Goal: Information Seeking & Learning: Compare options

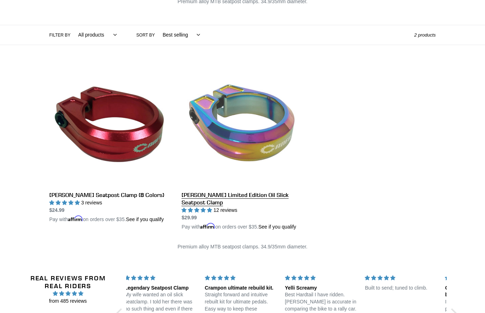
scroll to position [93, 0]
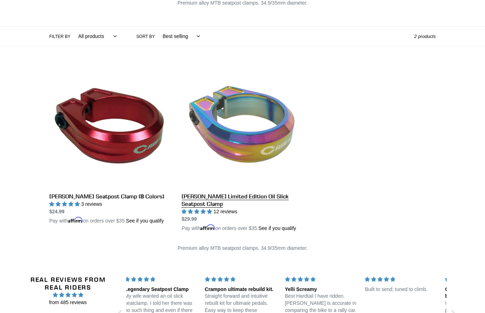
click at [260, 113] on link "[PERSON_NAME] Limited Edition Oil Slick Seatpost Clamp" at bounding box center [243, 149] width 122 height 166
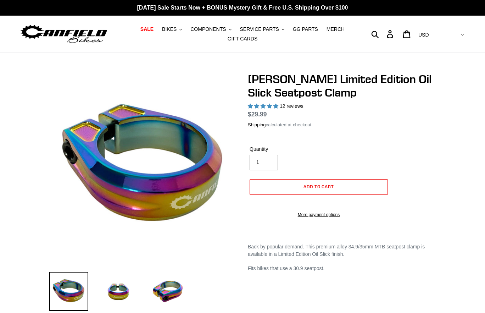
select select "highest-rating"
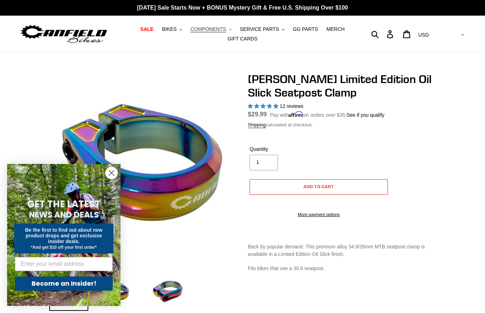
click at [233, 29] on button "COMPONENTS .cls-1{fill:#231f20}" at bounding box center [211, 29] width 48 height 10
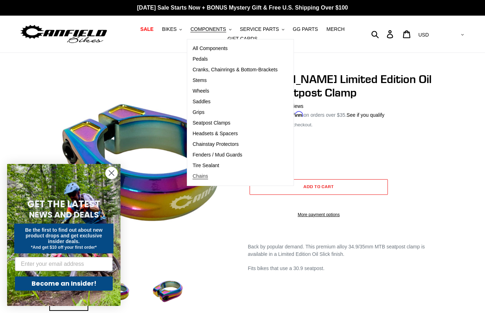
click at [204, 178] on span "Chains" at bounding box center [201, 176] width 16 height 6
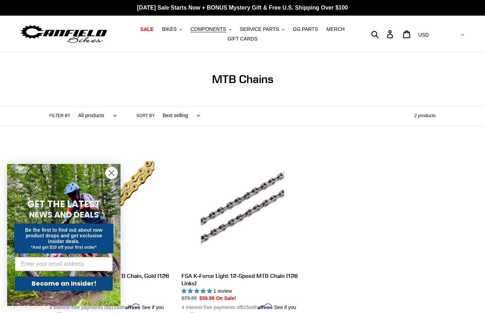
click at [110, 173] on circle "Close dialog" at bounding box center [112, 173] width 12 height 12
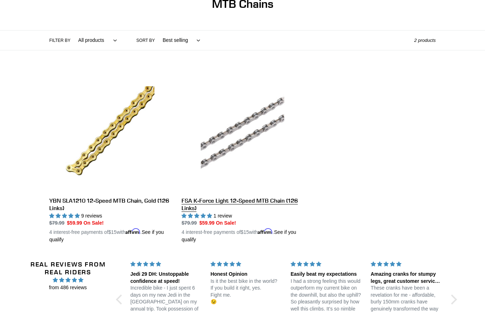
scroll to position [118, 0]
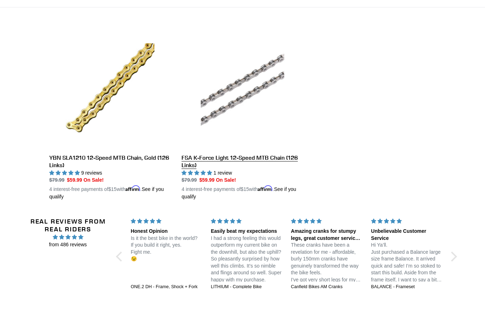
click at [238, 101] on link "FSA K-Force Light 12-Speed MTB Chain (126 Links)" at bounding box center [243, 113] width 122 height 173
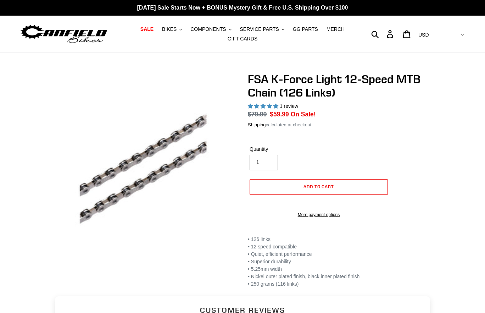
select select "highest-rating"
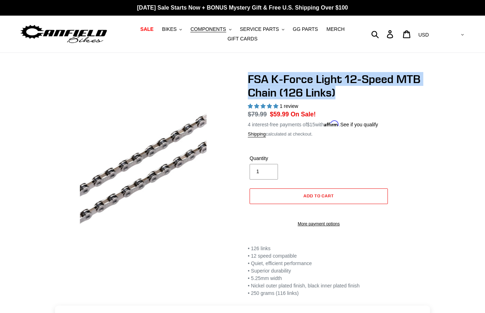
drag, startPoint x: 248, startPoint y: 79, endPoint x: 349, endPoint y: 91, distance: 101.8
click at [349, 91] on h1 "FSA K-Force Light 12-Speed MTB Chain (126 Links)" at bounding box center [342, 85] width 188 height 27
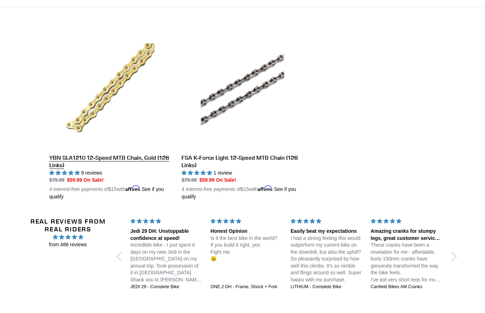
click at [134, 77] on link "YBN SLA1210 12-Speed MTB Chain, Gold (126 Links)" at bounding box center [110, 113] width 122 height 173
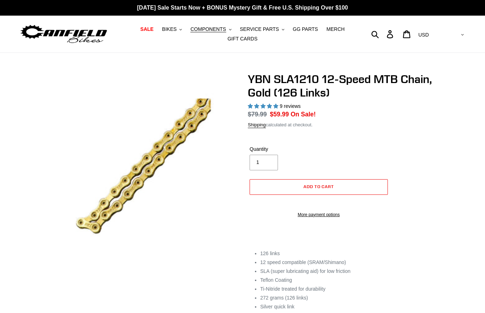
select select "highest-rating"
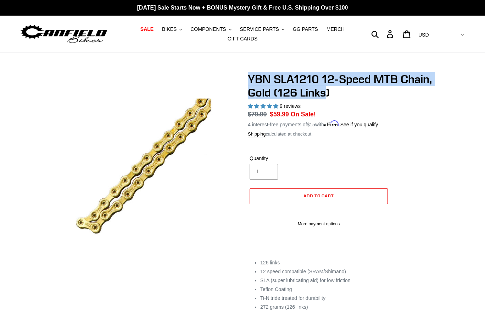
drag, startPoint x: 328, startPoint y: 95, endPoint x: 248, endPoint y: 77, distance: 82.5
click at [247, 76] on div "YBN SLA1210 12-Speed MTB Chain, Gold (126 Links) 9 reviews Regular price $79.99…" at bounding box center [336, 198] width 199 height 253
click at [230, 29] on icon ".cls-1{fill:#231f20}" at bounding box center [230, 29] width 2 height 2
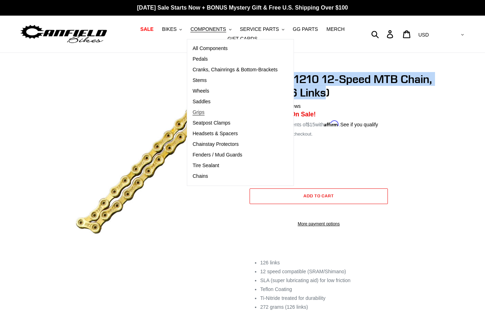
click at [204, 112] on span "Grips" at bounding box center [199, 112] width 12 height 6
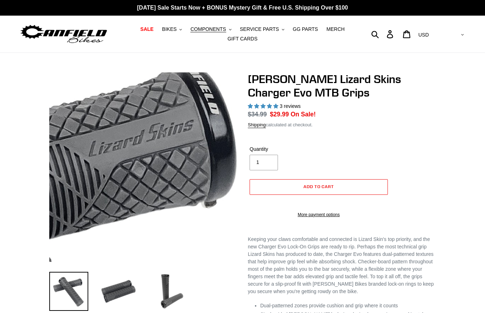
select select "highest-rating"
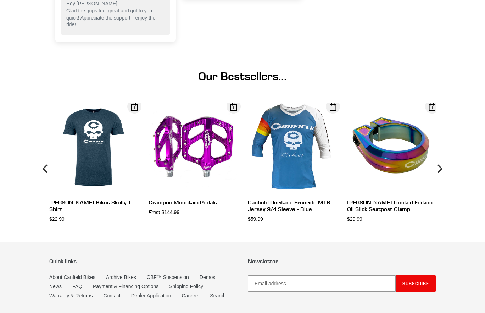
scroll to position [612, 0]
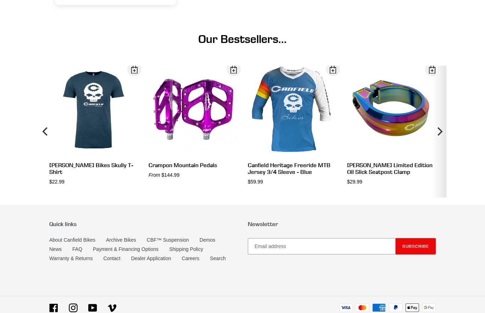
click at [438, 145] on icon "Next" at bounding box center [439, 131] width 9 height 79
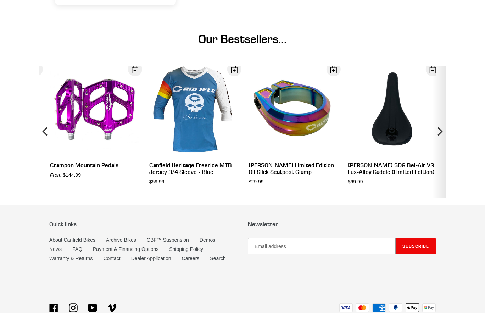
click at [438, 145] on icon "Next" at bounding box center [439, 131] width 9 height 79
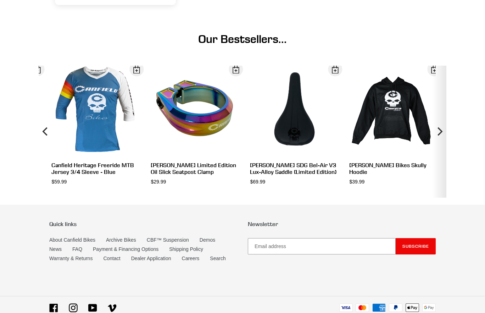
click at [438, 145] on icon "Next" at bounding box center [439, 131] width 9 height 79
click at [438, 144] on icon "Next" at bounding box center [439, 131] width 9 height 79
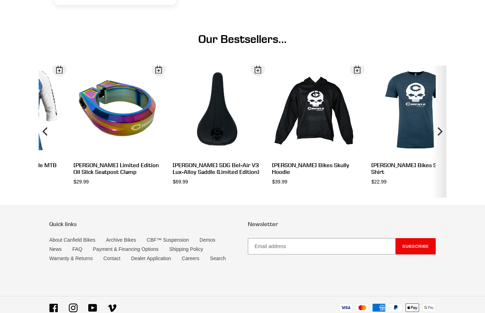
click at [438, 144] on icon "Next" at bounding box center [439, 131] width 9 height 79
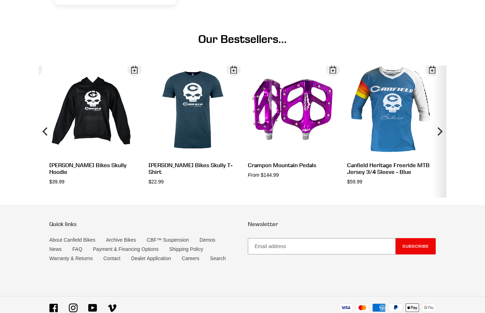
click at [438, 144] on icon "Next" at bounding box center [439, 131] width 9 height 79
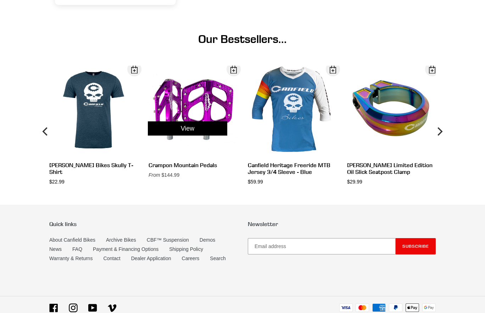
scroll to position [611, 0]
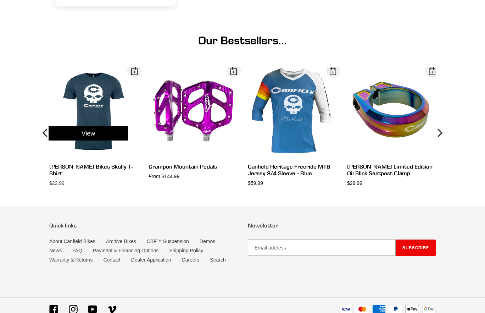
click at [84, 115] on div "View" at bounding box center [88, 133] width 99 height 132
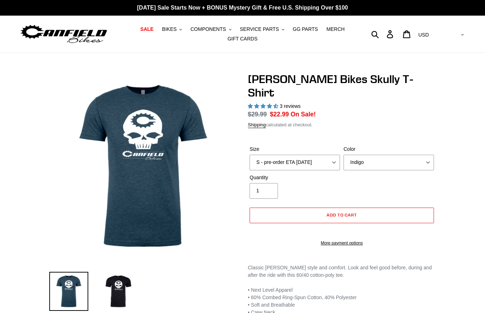
select select "highest-rating"
select select "XXL - pre-order ETA 9/20/25"
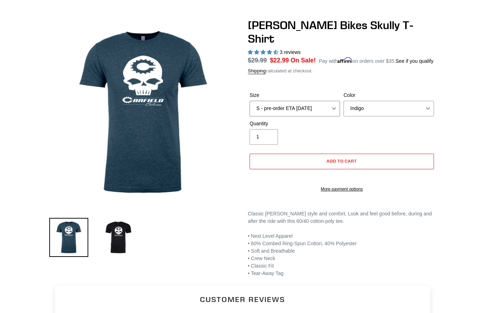
scroll to position [98, 0]
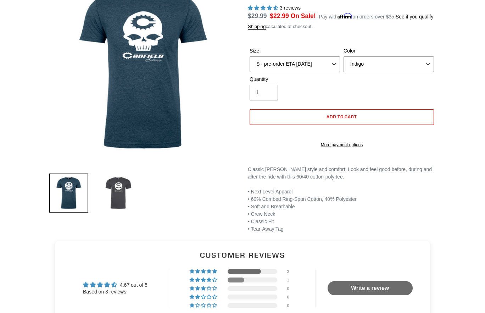
click at [109, 198] on img at bounding box center [118, 192] width 39 height 39
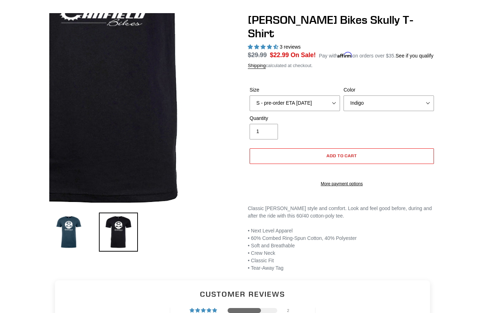
scroll to position [51, 0]
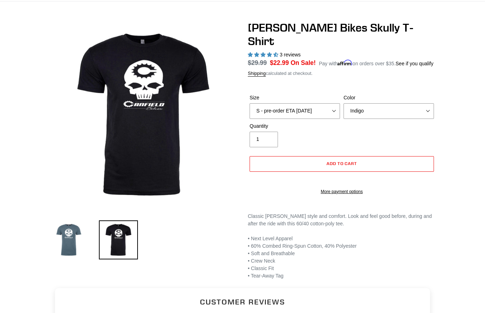
click at [62, 243] on img at bounding box center [68, 239] width 39 height 39
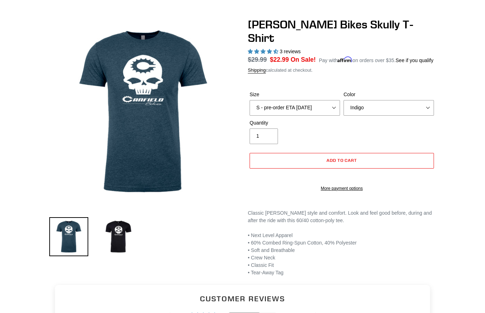
scroll to position [0, 0]
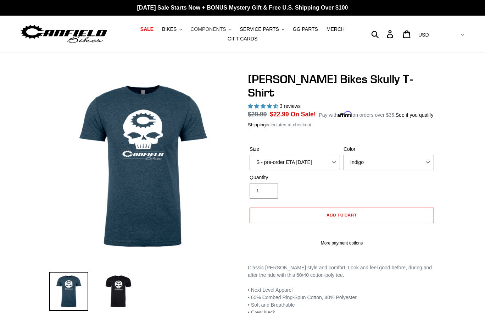
click at [226, 31] on span "COMPONENTS" at bounding box center [208, 29] width 35 height 6
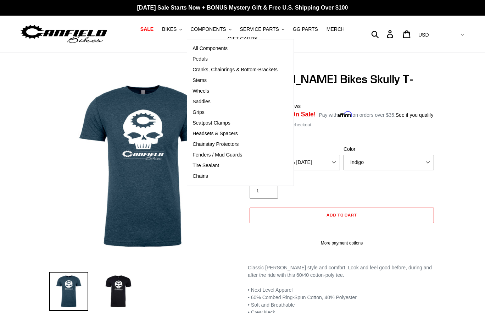
click at [234, 62] on link "Pedals" at bounding box center [235, 59] width 96 height 11
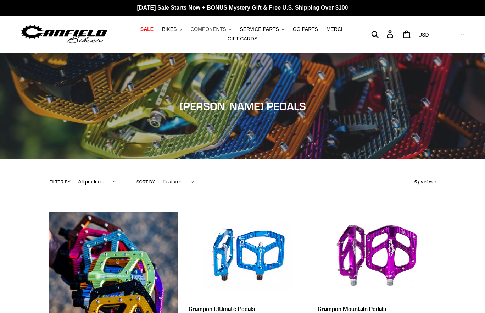
click at [226, 31] on span "COMPONENTS" at bounding box center [208, 29] width 35 height 6
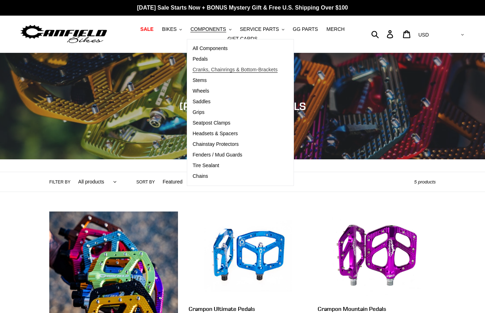
click at [213, 70] on span "Cranks, Chainrings & Bottom-Brackets" at bounding box center [235, 70] width 85 height 6
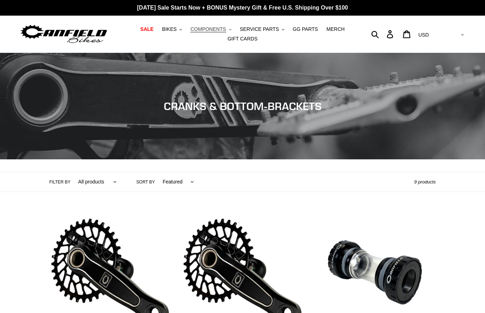
click at [229, 31] on button "COMPONENTS .cls-1{fill:#231f20}" at bounding box center [211, 29] width 48 height 10
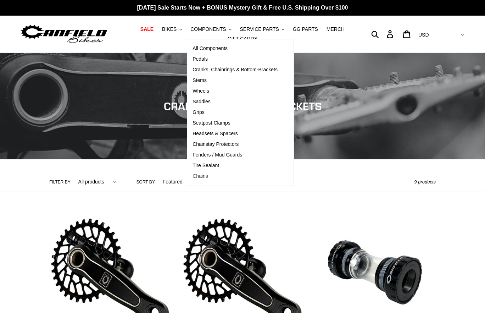
click at [200, 173] on span "Chains" at bounding box center [201, 176] width 16 height 6
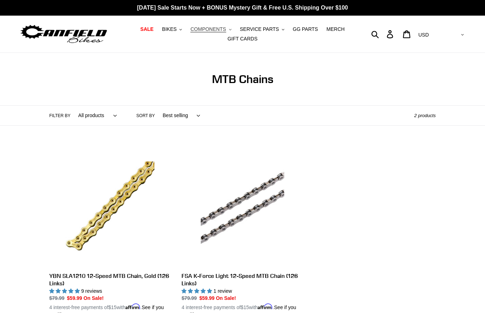
click at [226, 29] on span "COMPONENTS" at bounding box center [208, 29] width 35 height 6
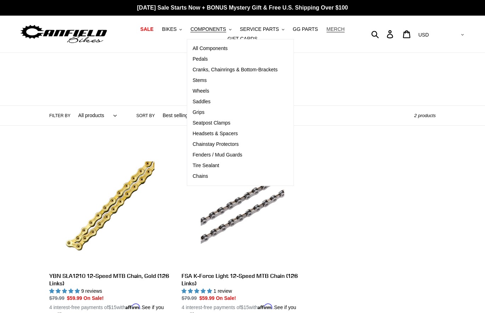
click at [332, 30] on span "MERCH" at bounding box center [336, 29] width 18 height 6
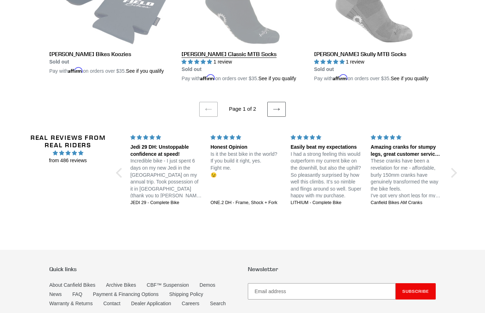
scroll to position [1556, 0]
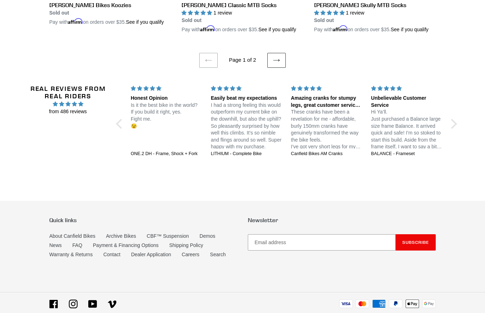
click at [274, 64] on icon at bounding box center [276, 60] width 7 height 7
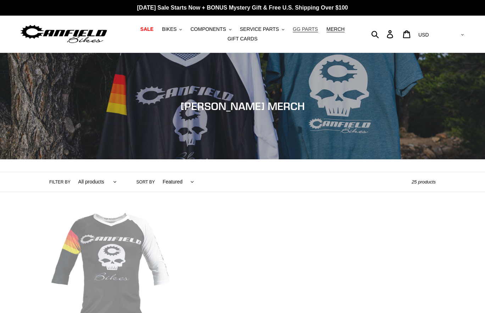
click at [315, 31] on span "GG PARTS" at bounding box center [305, 29] width 25 height 6
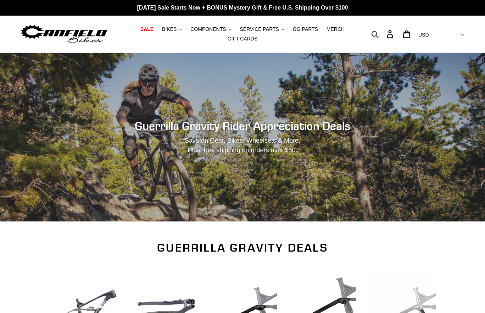
click at [379, 36] on icon "button" at bounding box center [375, 34] width 7 height 7
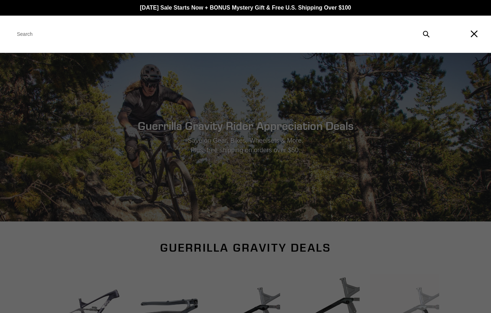
click at [284, 35] on input "Search" at bounding box center [221, 34] width 423 height 16
type input "water bottle cage"
click at [426, 34] on button "Submit" at bounding box center [425, 34] width 15 height 16
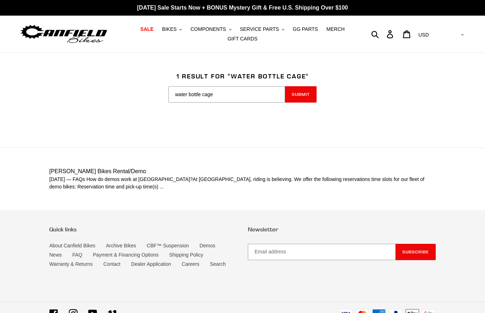
scroll to position [11, 0]
